Goal: Check status: Check status

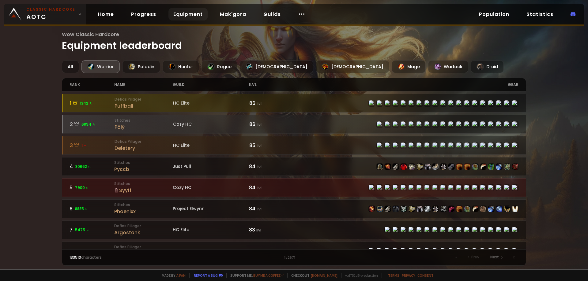
click at [52, 17] on span "Classic Hardcore AOTC" at bounding box center [50, 14] width 49 height 15
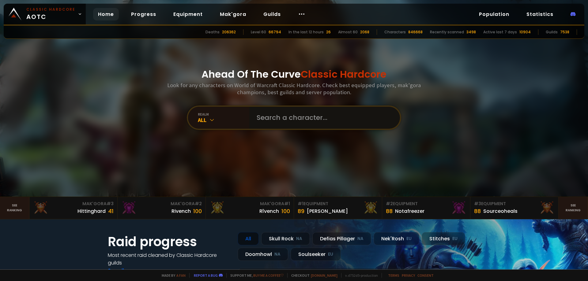
click at [273, 119] on input "text" at bounding box center [323, 118] width 140 height 22
type input "[PERSON_NAME]"
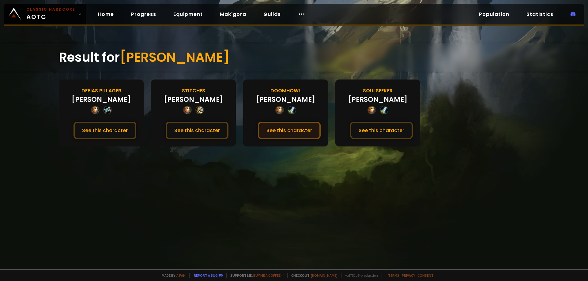
click at [279, 132] on button "See this character" at bounding box center [289, 130] width 63 height 17
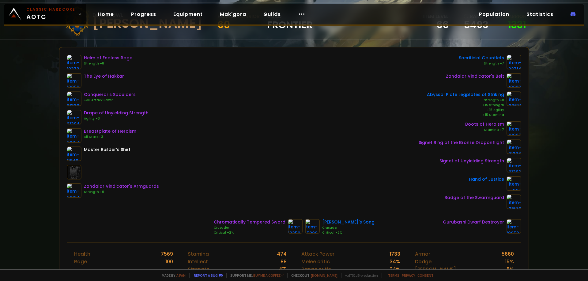
scroll to position [61, 0]
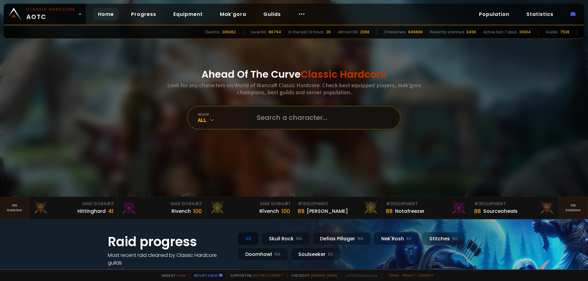
drag, startPoint x: 292, startPoint y: 123, endPoint x: 301, endPoint y: 118, distance: 10.3
click at [301, 120] on input "text" at bounding box center [323, 118] width 140 height 22
type input "ora"
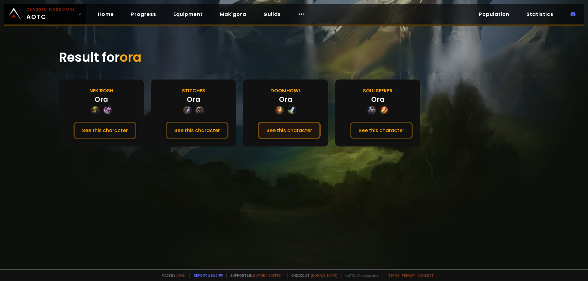
click at [284, 130] on button "See this character" at bounding box center [289, 130] width 63 height 17
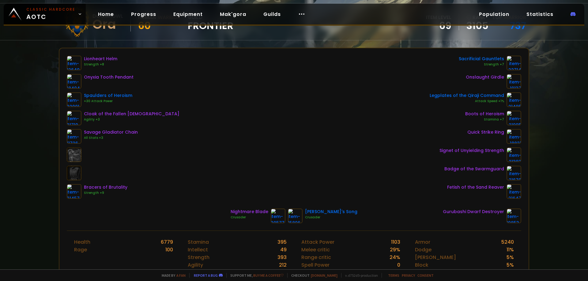
scroll to position [61, 0]
